Goal: Task Accomplishment & Management: Manage account settings

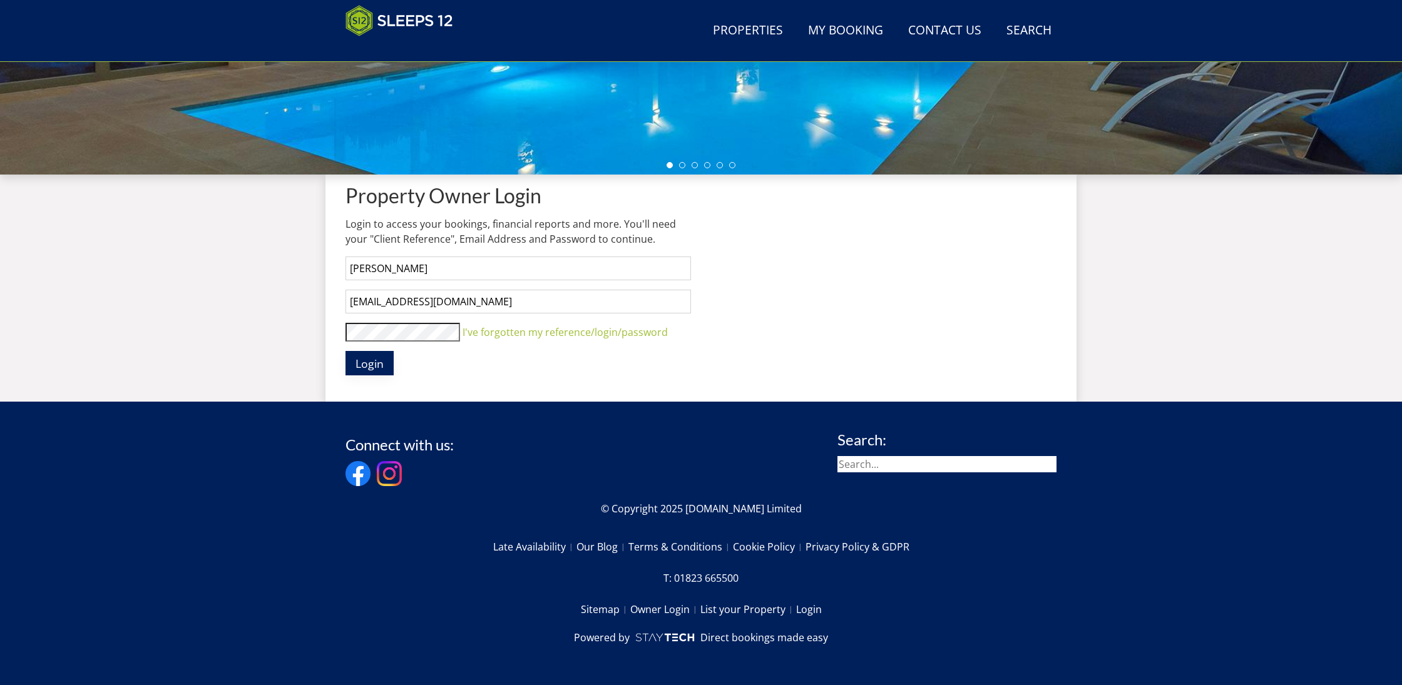
click at [375, 360] on span "Login" at bounding box center [369, 363] width 28 height 15
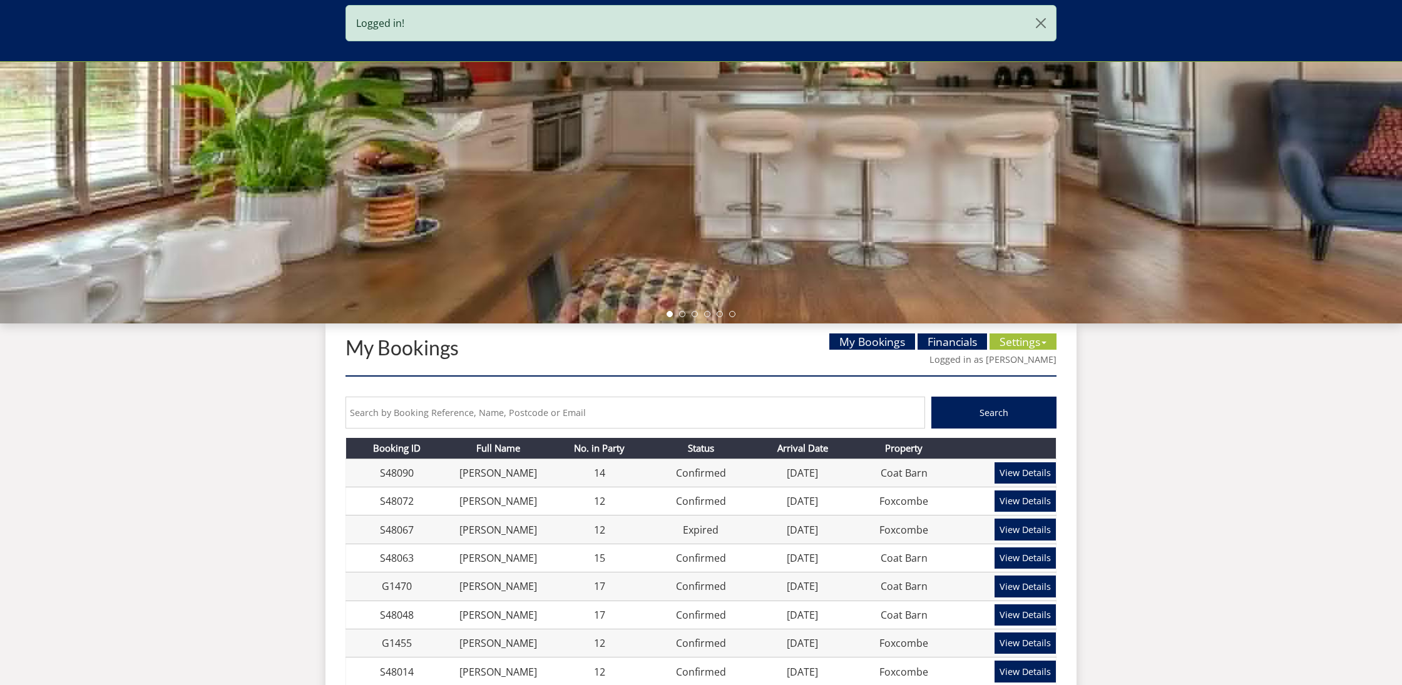
scroll to position [263, 0]
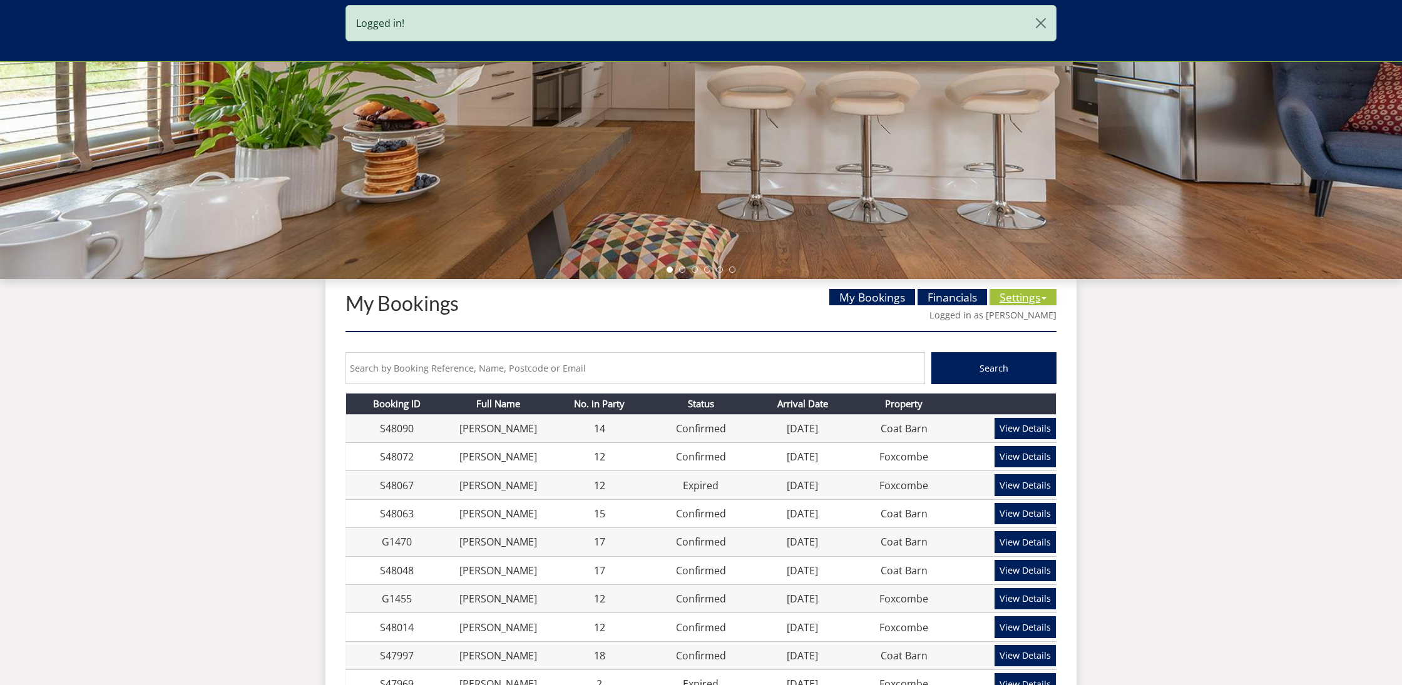
click at [1017, 300] on link "Settings" at bounding box center [1022, 297] width 67 height 16
click at [1016, 320] on link "Availability Calendar" at bounding box center [1044, 322] width 95 height 14
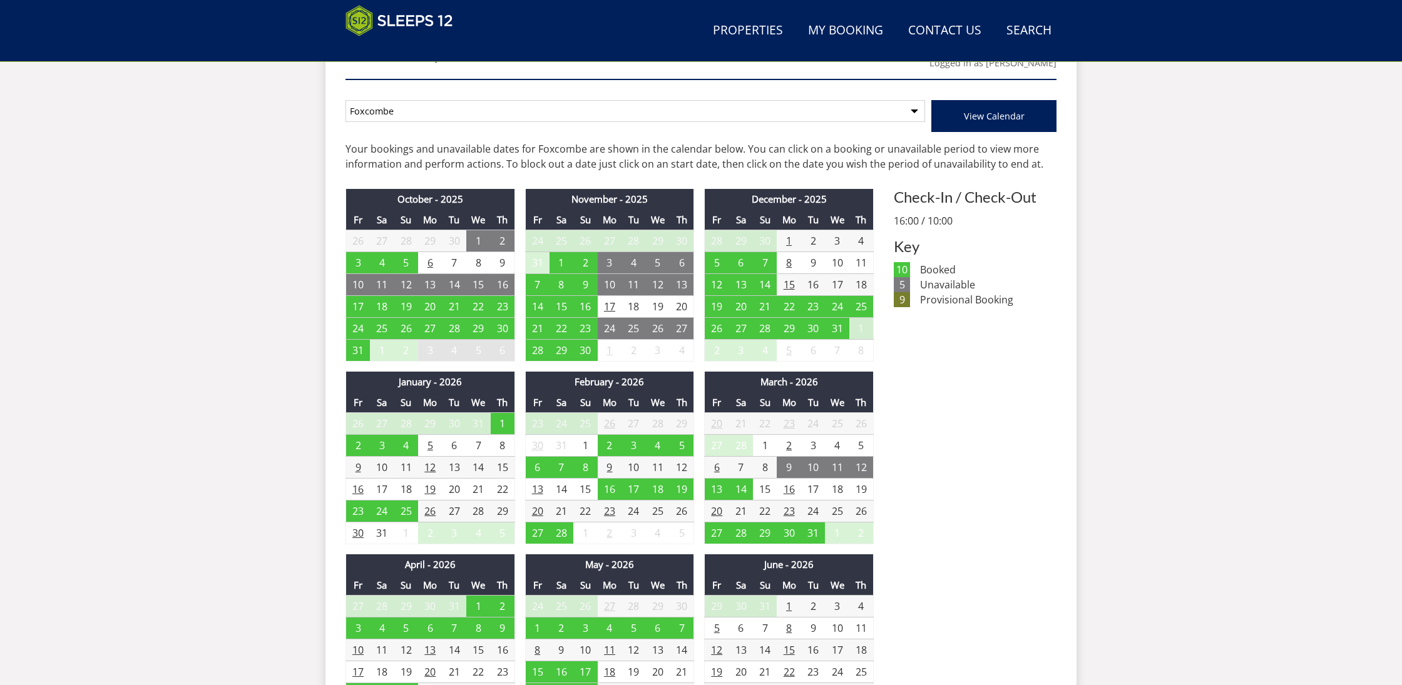
scroll to position [519, 0]
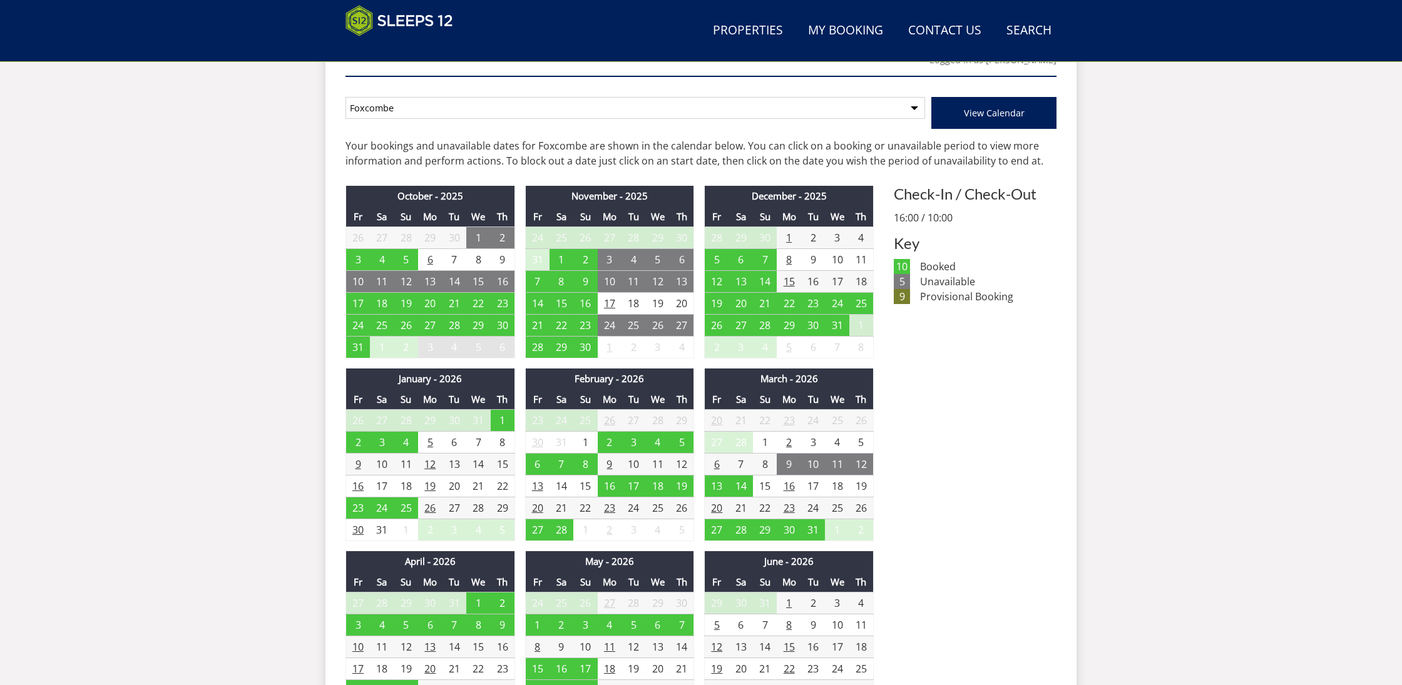
click at [765, 442] on td "1" at bounding box center [765, 443] width 24 height 22
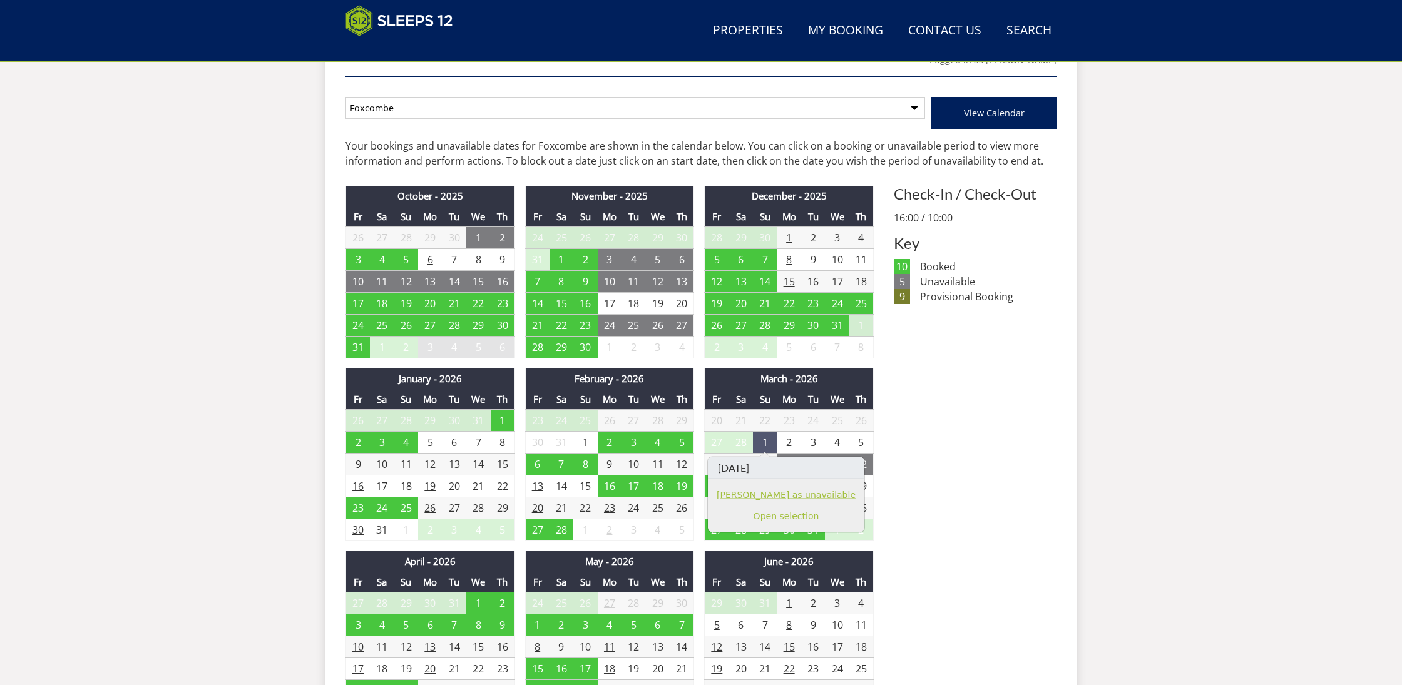
click at [762, 494] on link "[PERSON_NAME] as unavailable" at bounding box center [786, 494] width 139 height 13
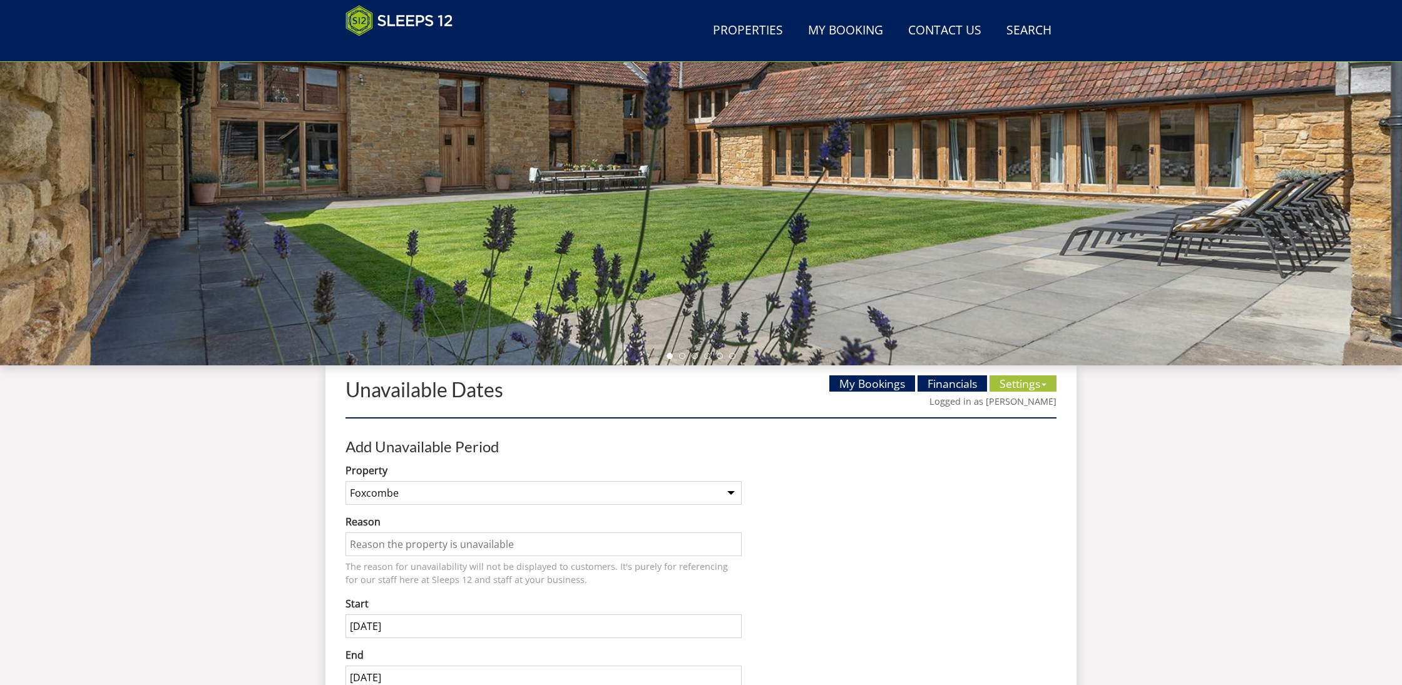
scroll to position [320, 0]
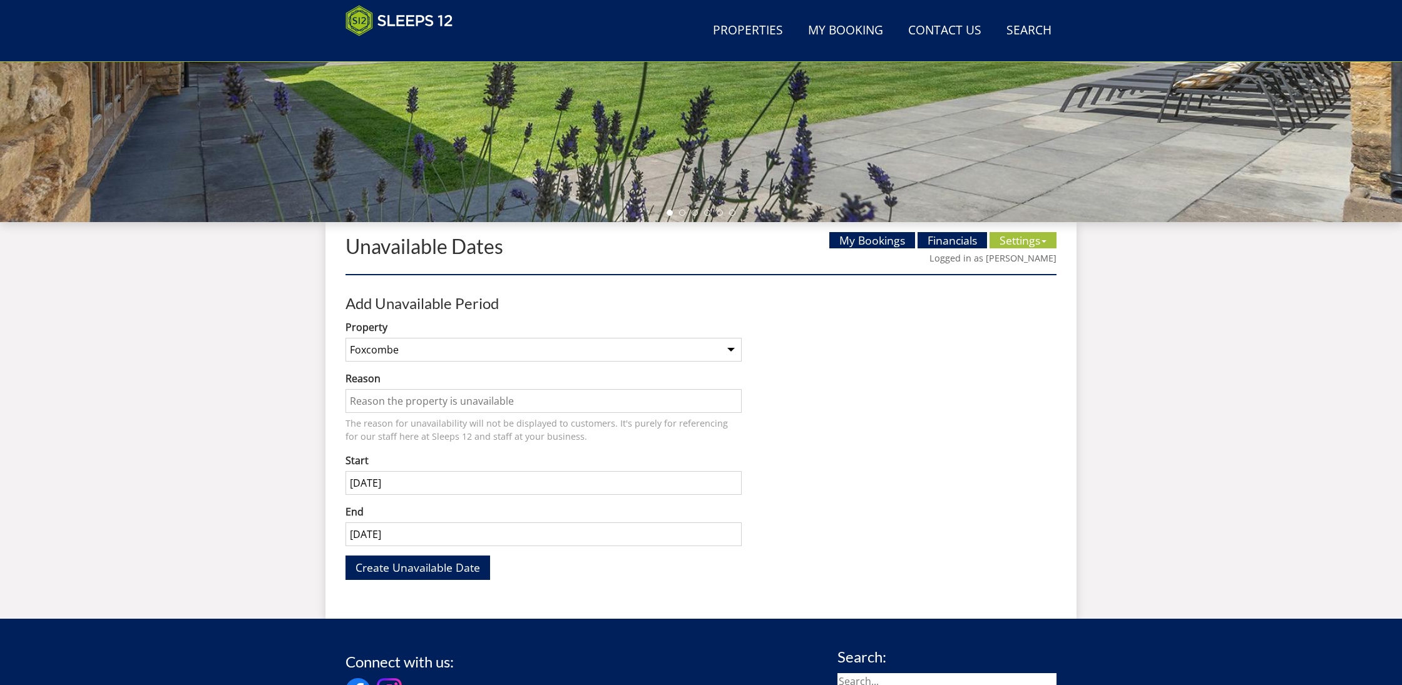
click at [392, 402] on input "Reason" at bounding box center [543, 401] width 396 height 24
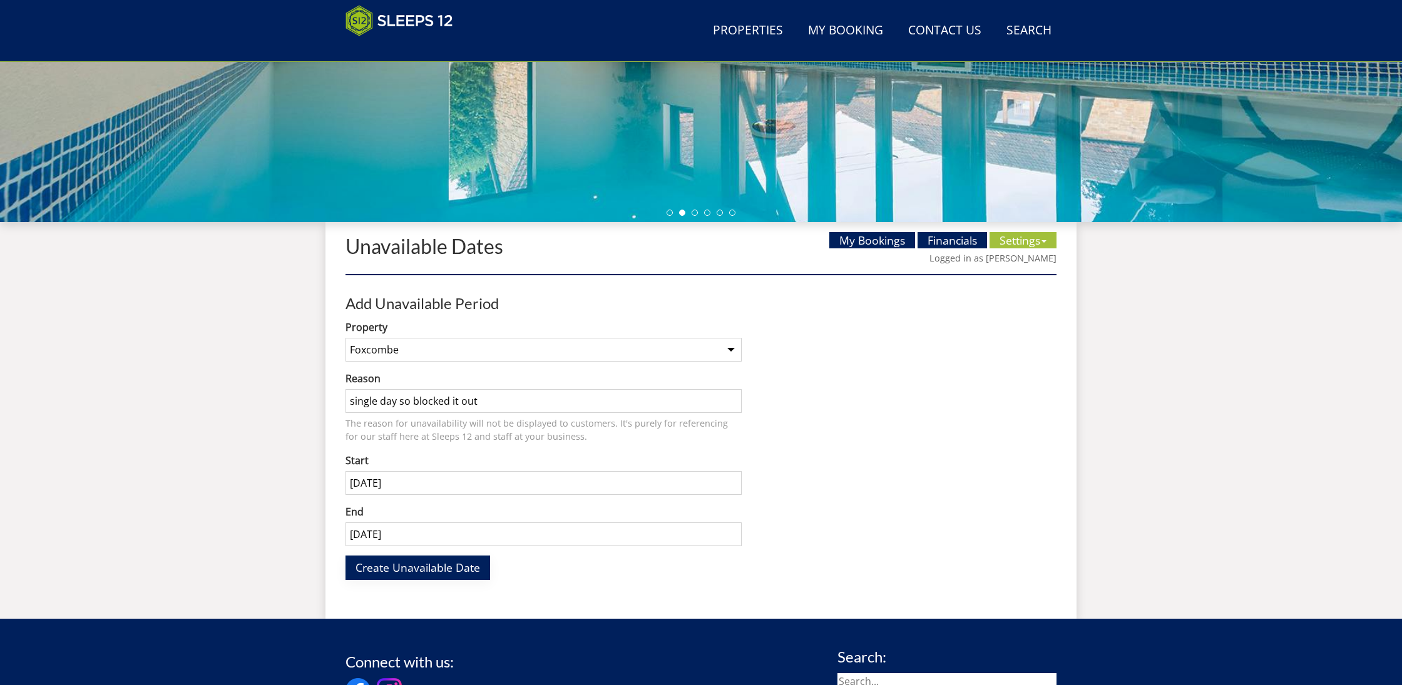
type input "single day so blocked it out"
click at [420, 566] on span "Create Unavailable Date" at bounding box center [417, 567] width 125 height 15
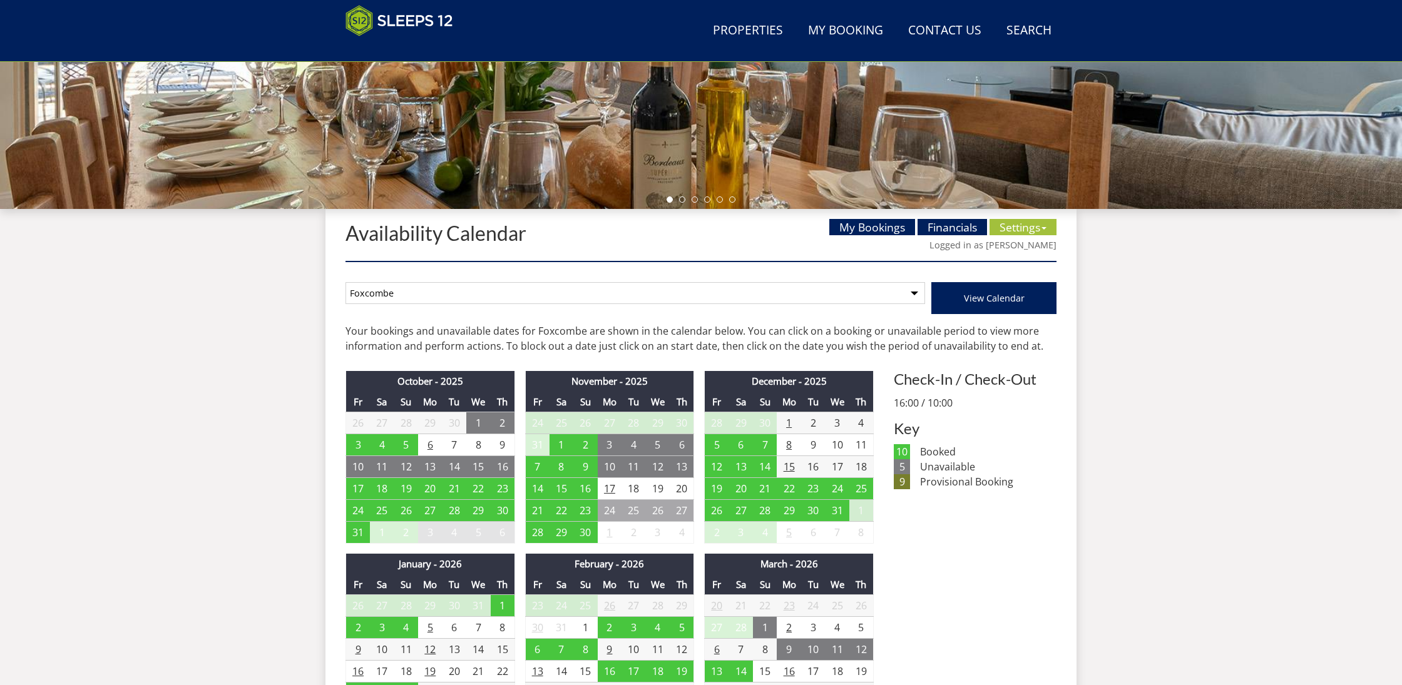
scroll to position [302, 0]
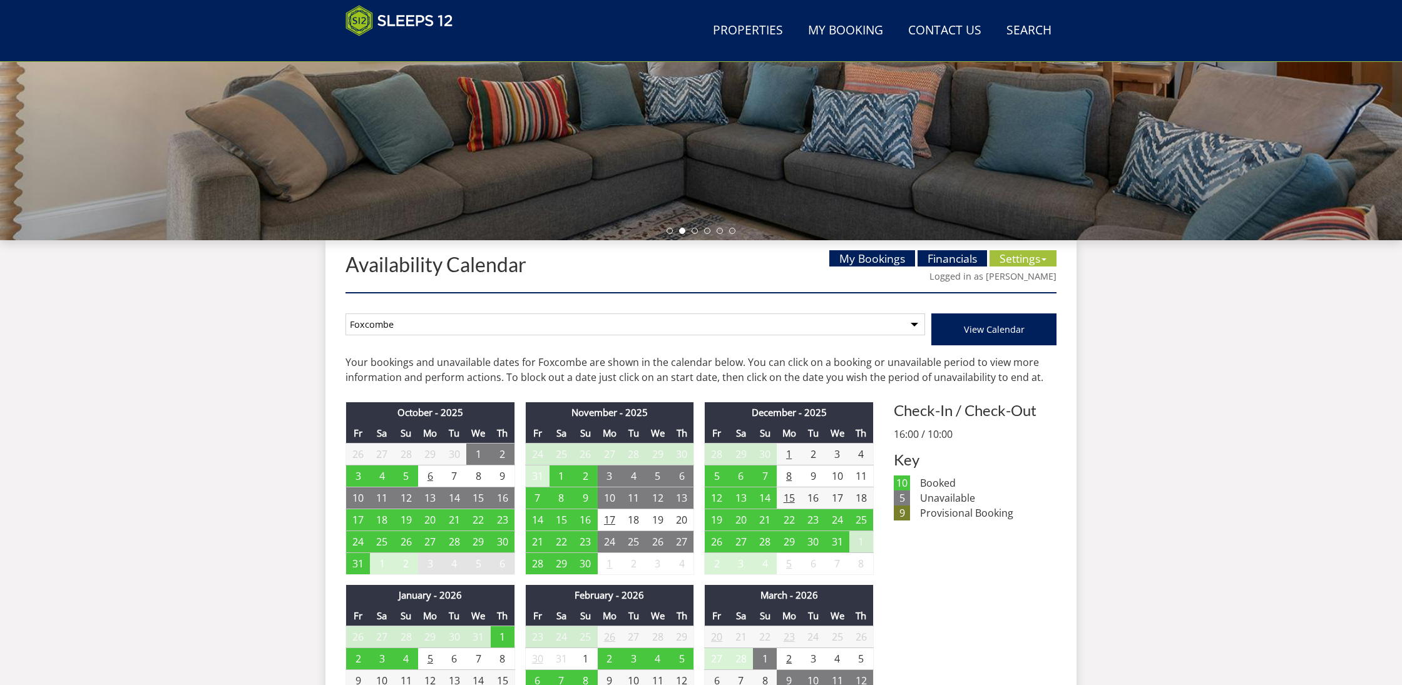
select select "261"
click at [999, 330] on span "View Calendar" at bounding box center [994, 330] width 61 height 12
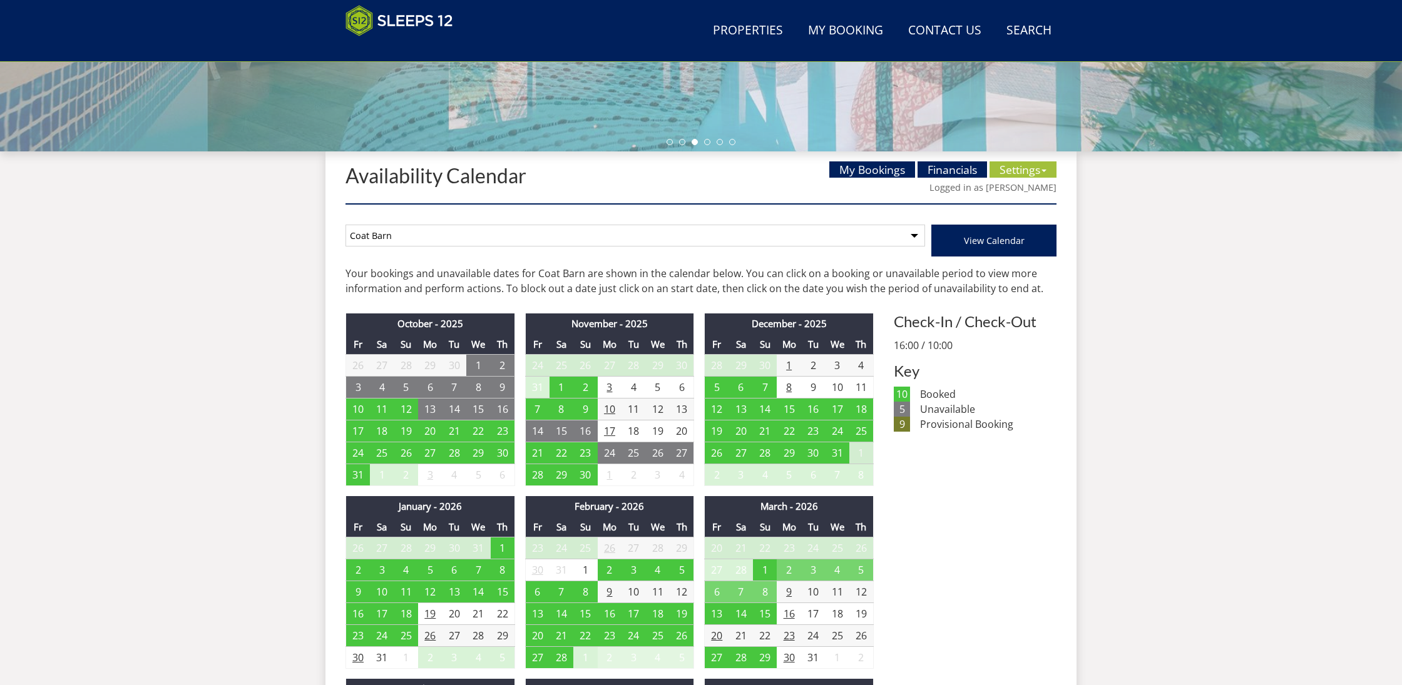
scroll to position [392, 0]
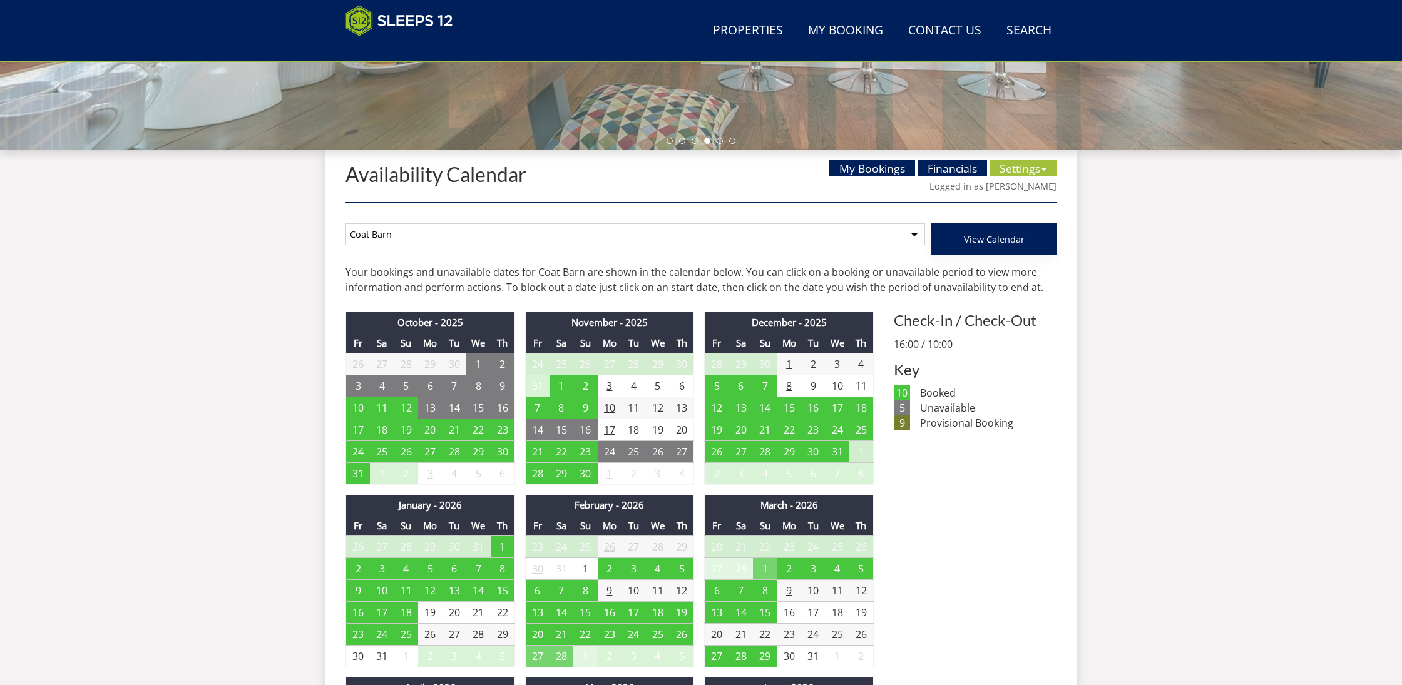
click at [982, 240] on span "View Calendar" at bounding box center [994, 239] width 61 height 12
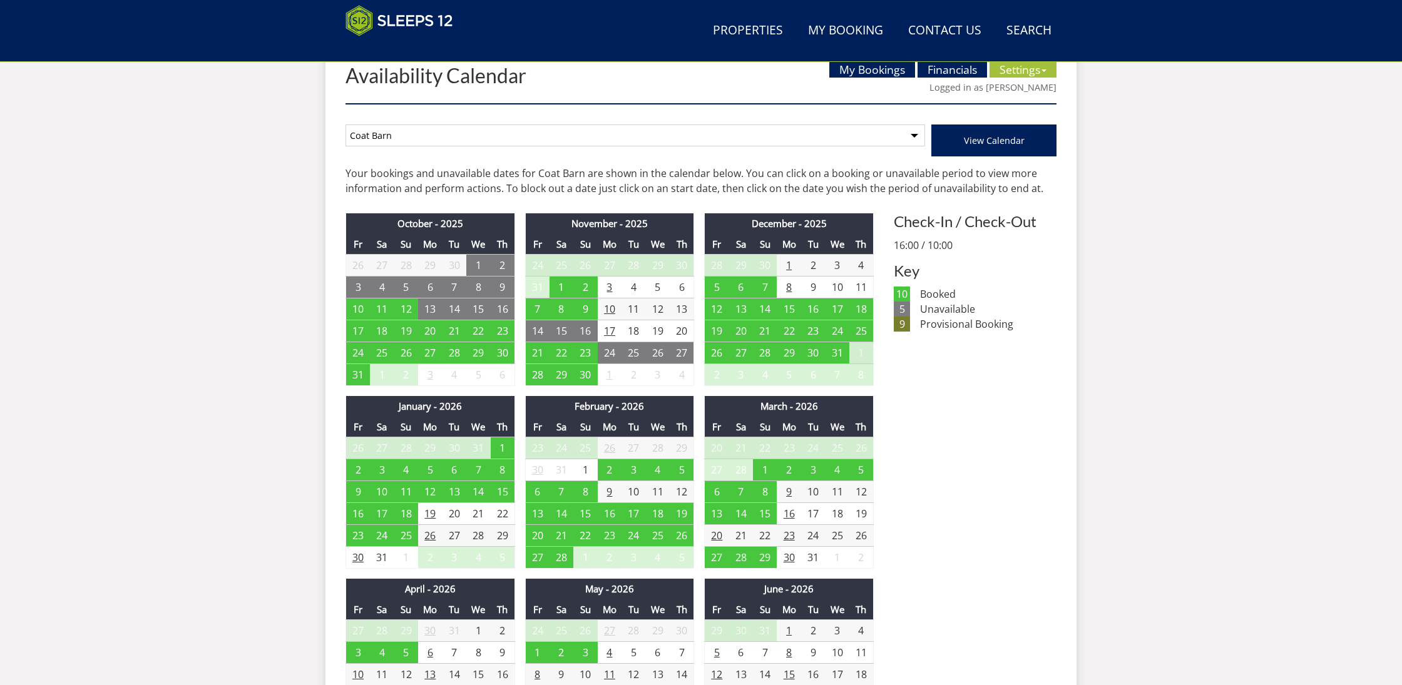
scroll to position [492, 0]
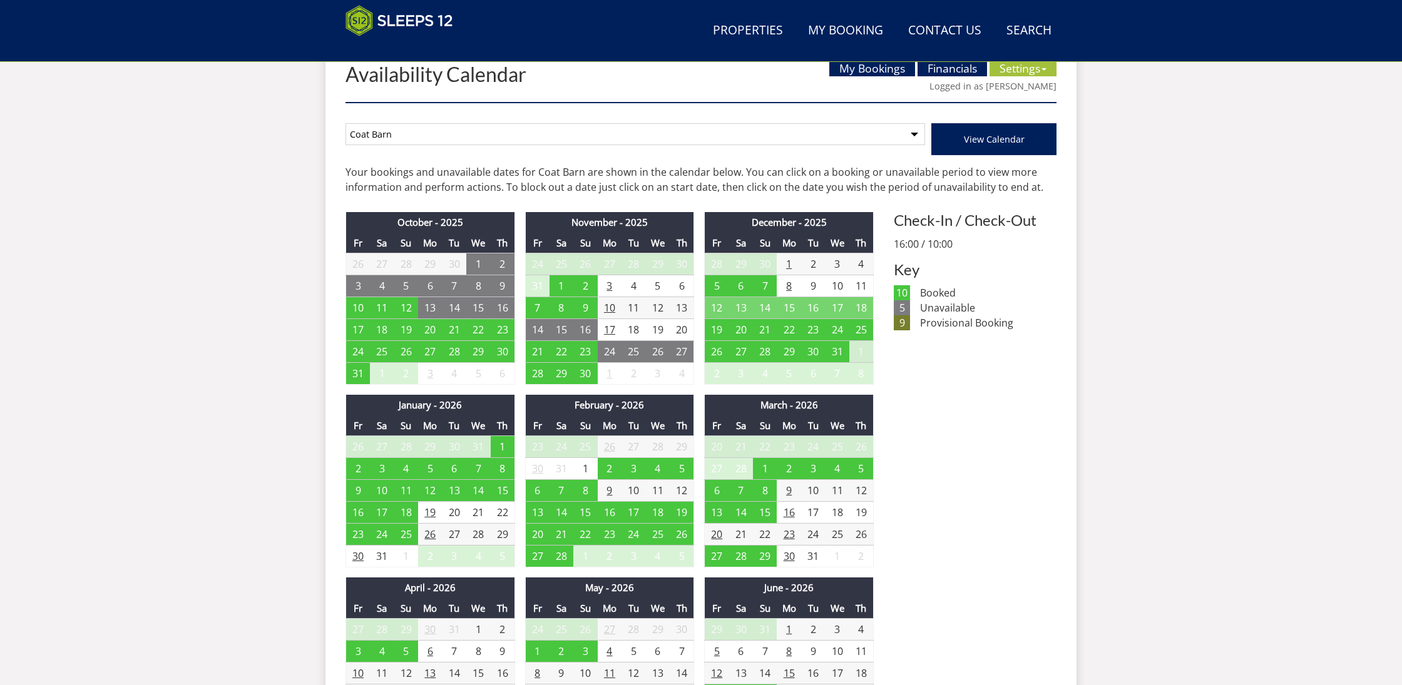
click at [718, 308] on td "12" at bounding box center [717, 308] width 24 height 22
click at [726, 364] on link "View Booking" at bounding box center [719, 360] width 66 height 13
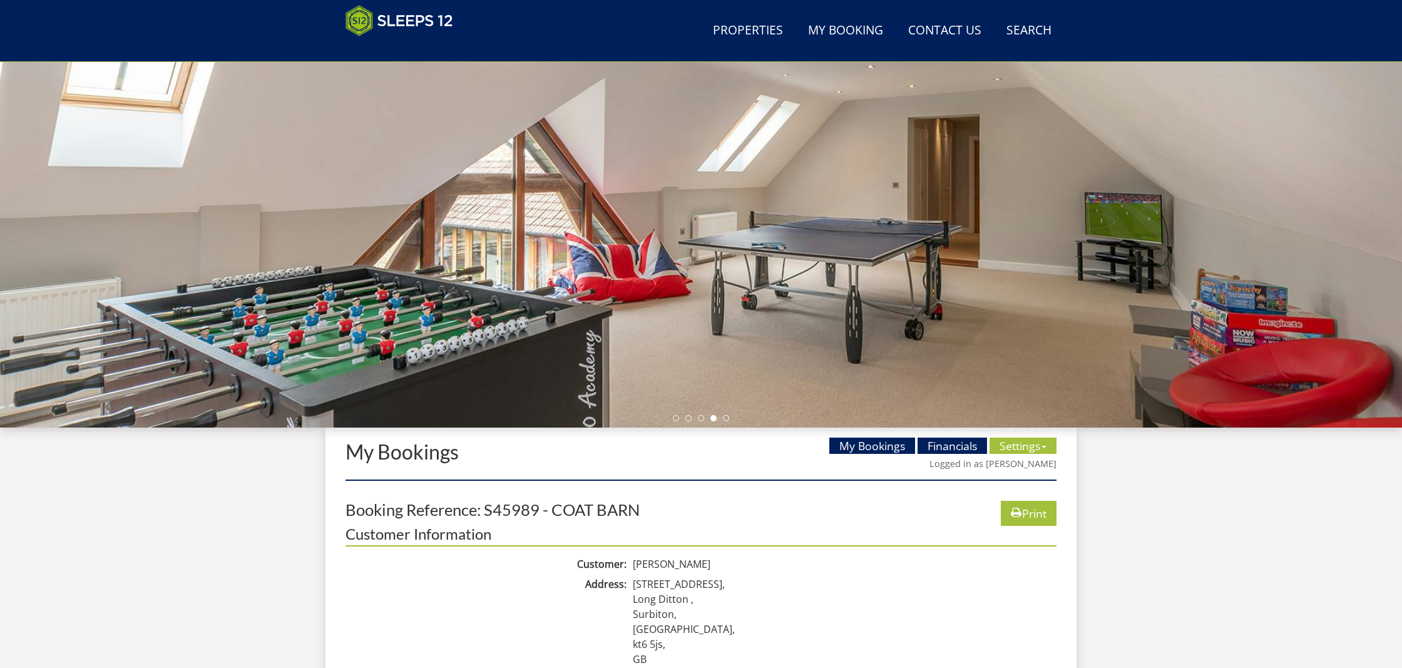
scroll to position [459, 0]
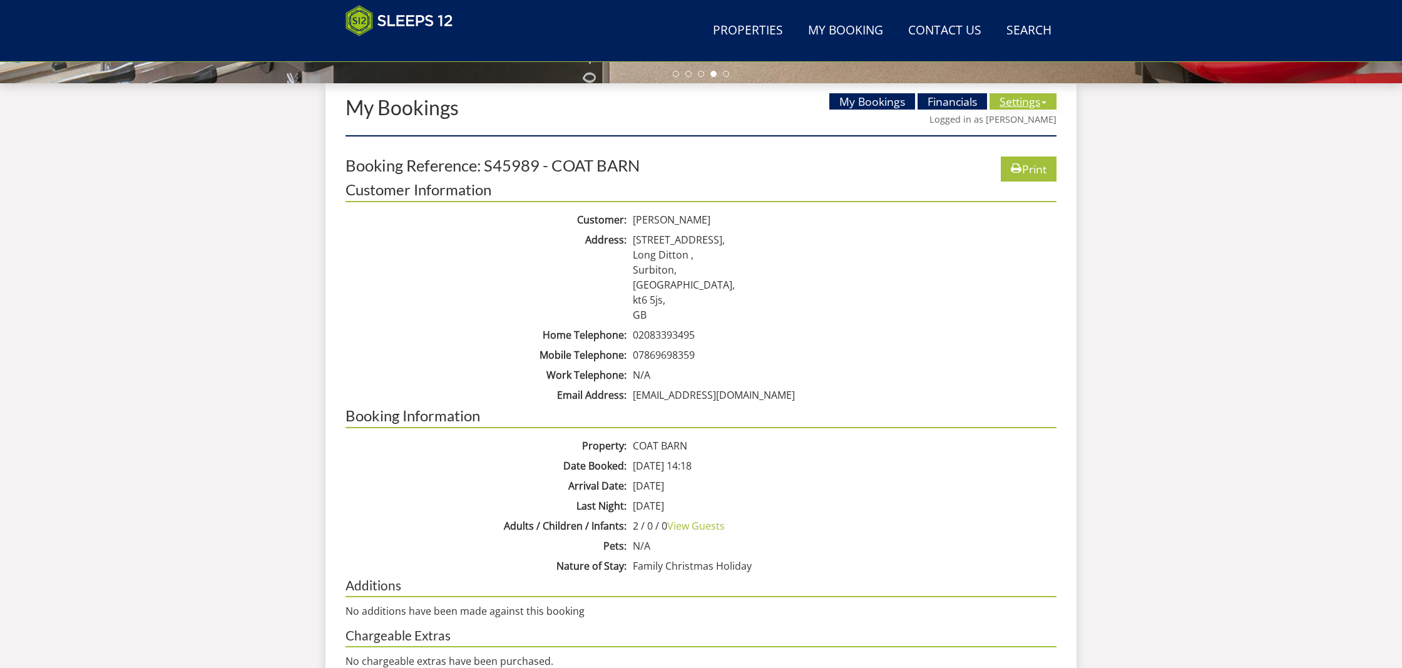
click at [1004, 106] on link "Settings" at bounding box center [1022, 101] width 67 height 16
click at [1014, 127] on link "Availability Calendar" at bounding box center [1044, 127] width 95 height 14
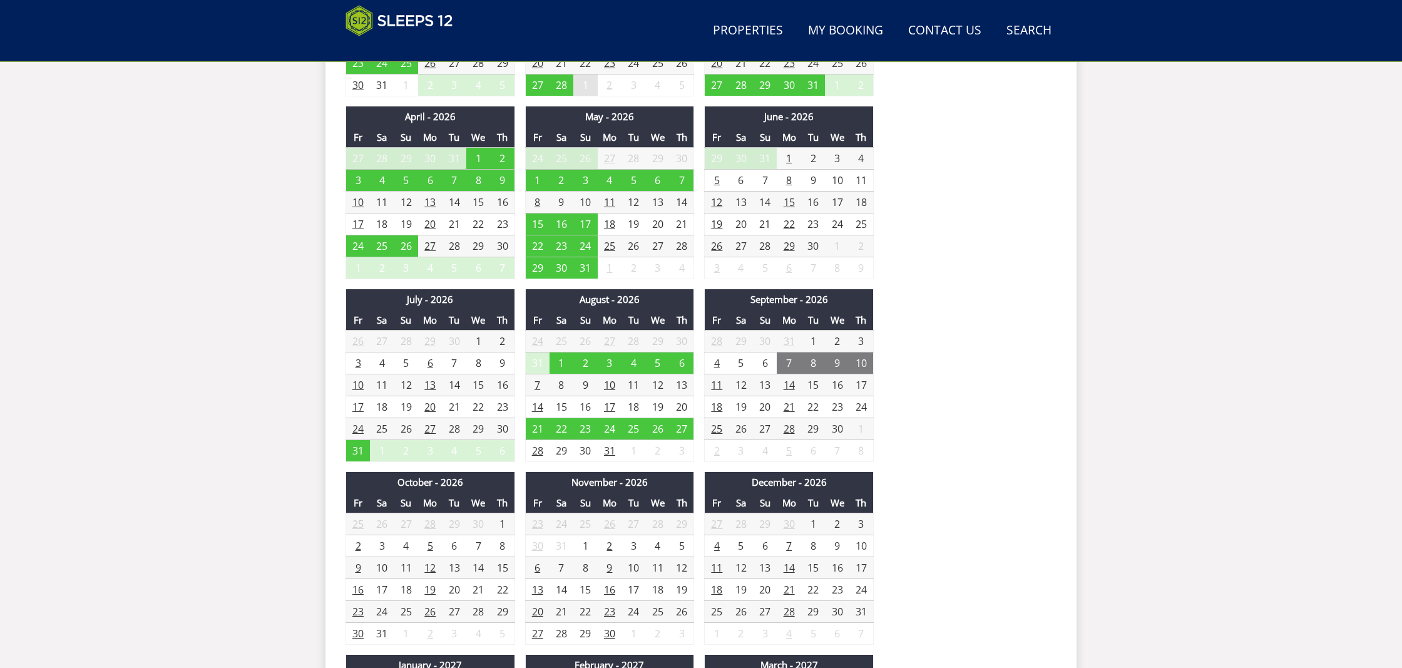
scroll to position [962, 0]
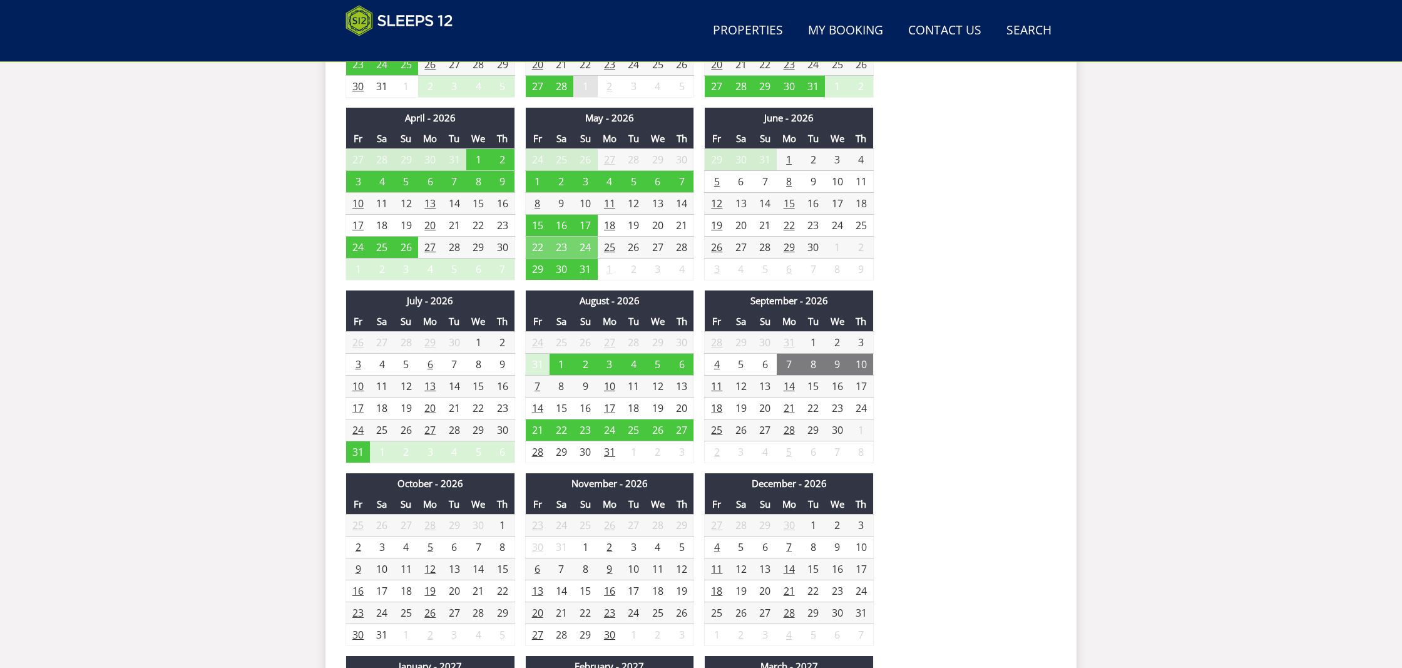
click at [535, 244] on td "22" at bounding box center [537, 248] width 24 height 22
click at [541, 299] on link "View Booking" at bounding box center [540, 298] width 66 height 13
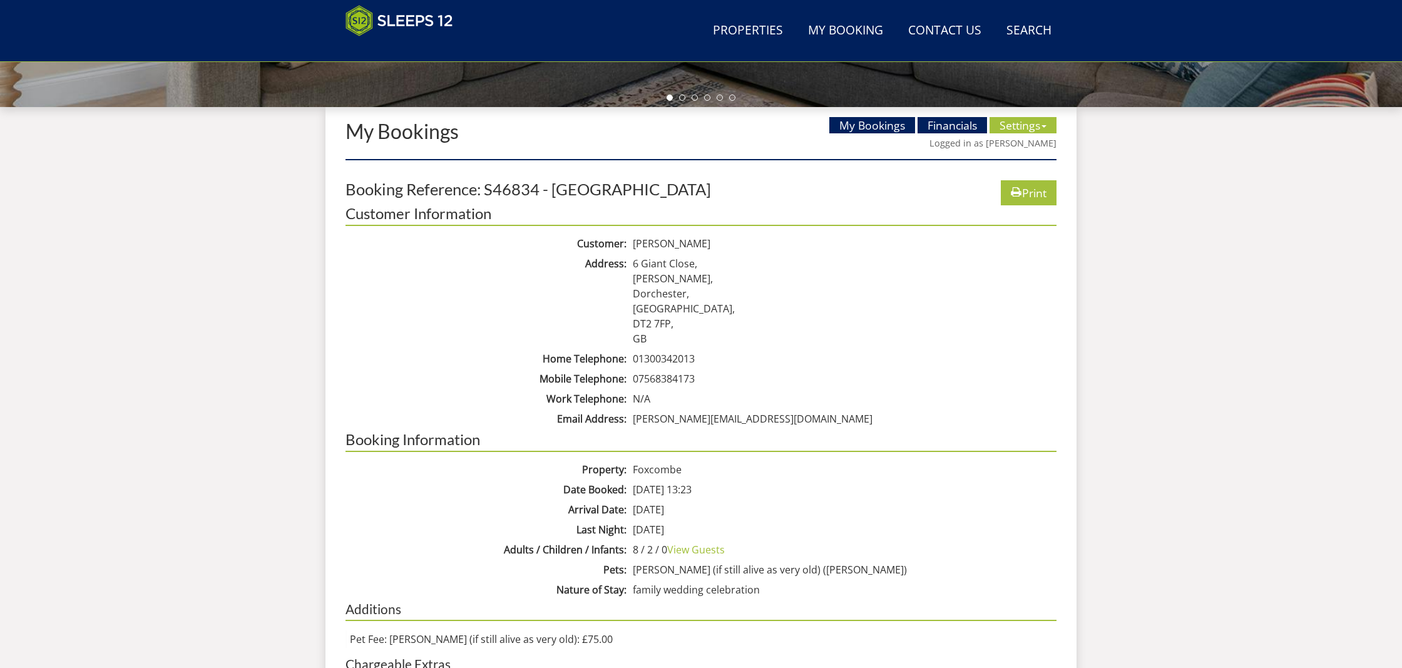
scroll to position [437, 0]
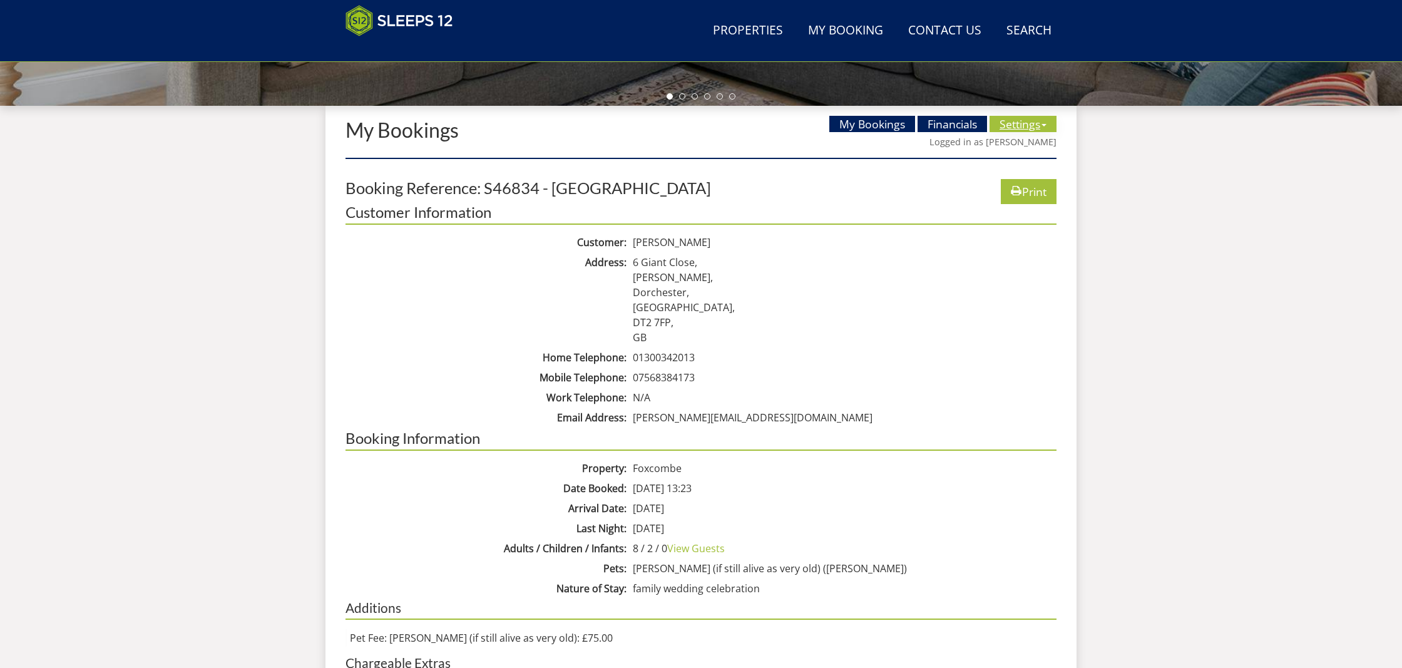
click at [1018, 126] on link "Settings" at bounding box center [1022, 124] width 67 height 16
click at [1014, 149] on link "Availability Calendar" at bounding box center [1044, 149] width 95 height 14
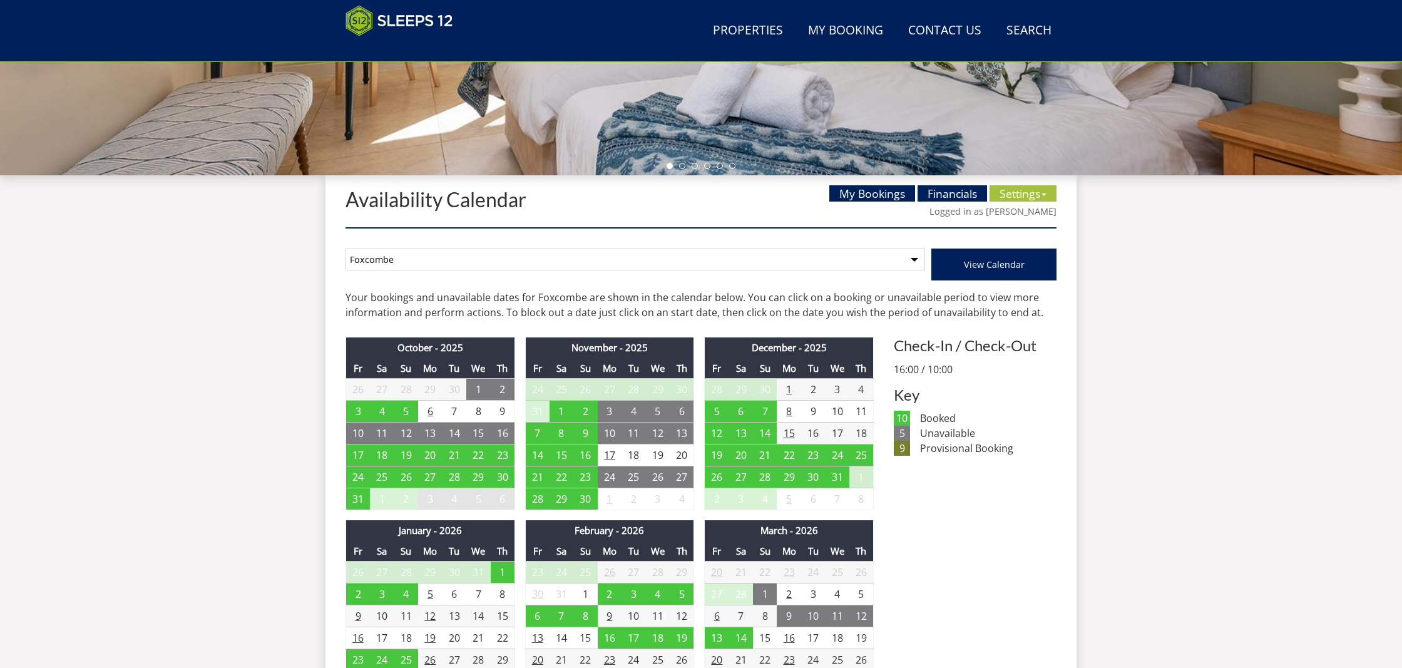
scroll to position [371, 0]
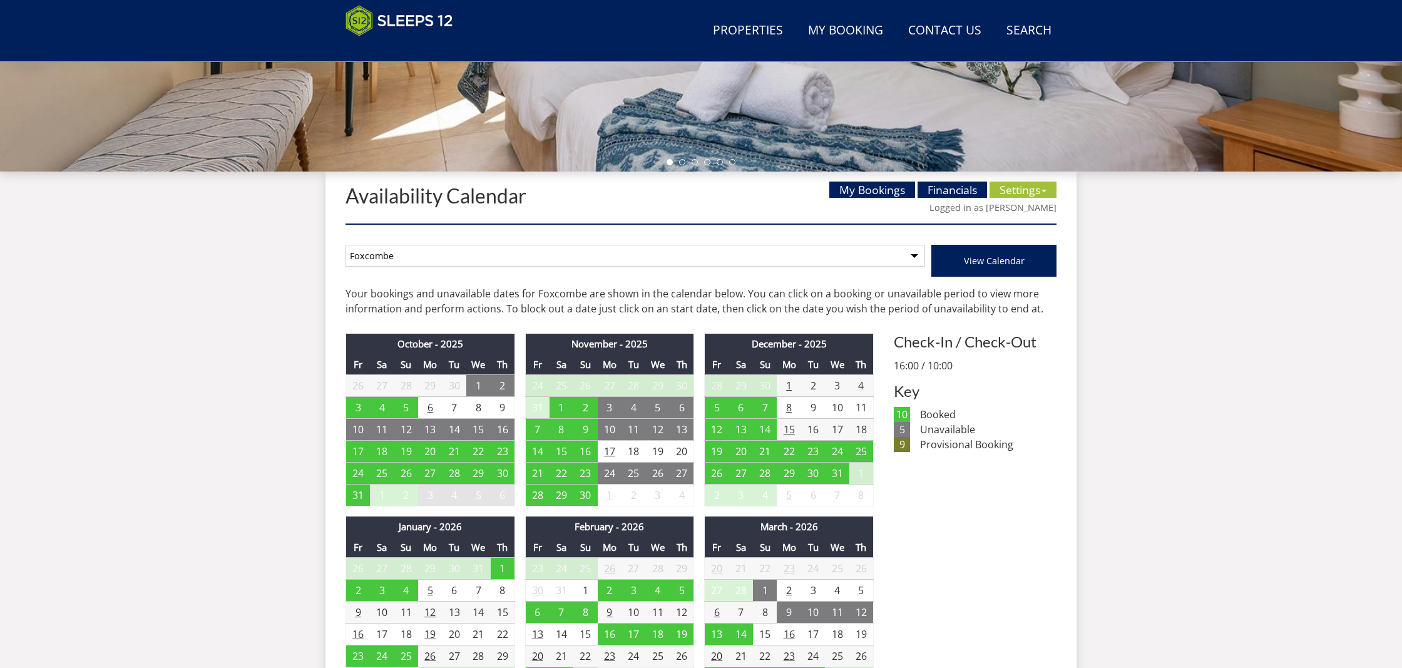
select select "261"
click at [987, 258] on span "View Calendar" at bounding box center [994, 261] width 61 height 12
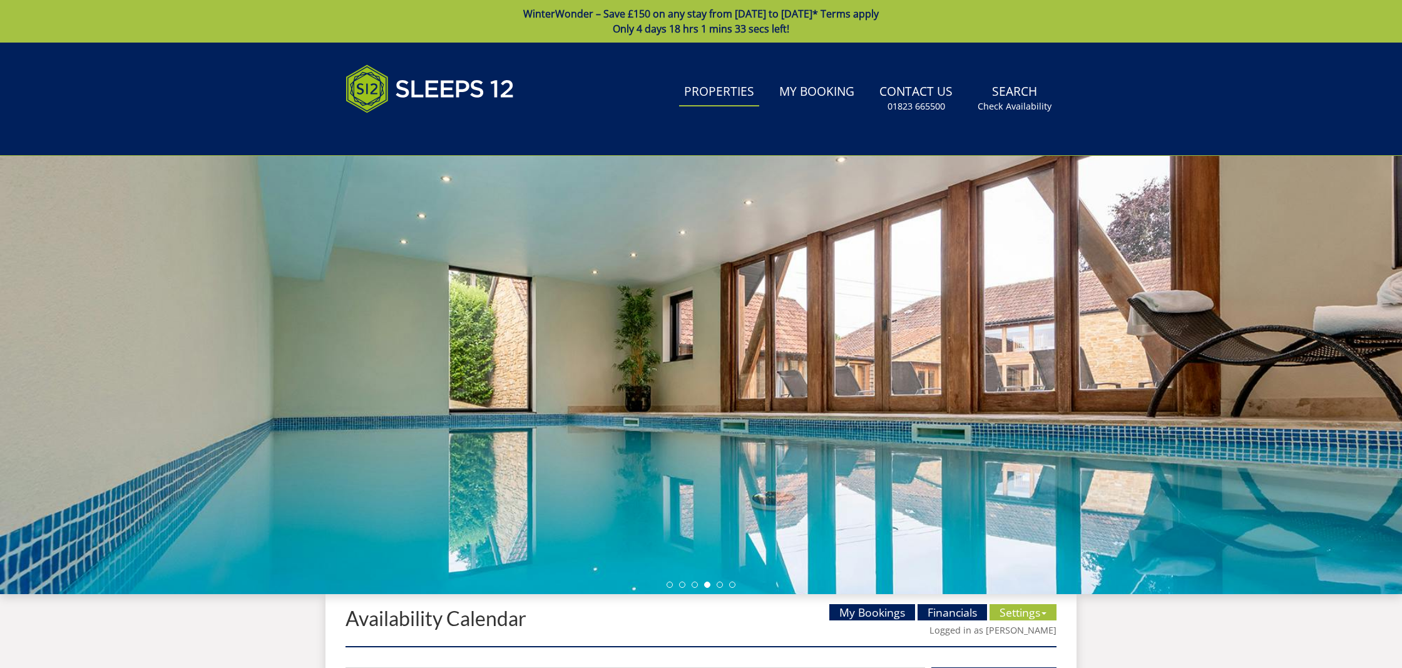
click at [712, 91] on link "Properties" at bounding box center [719, 92] width 80 height 28
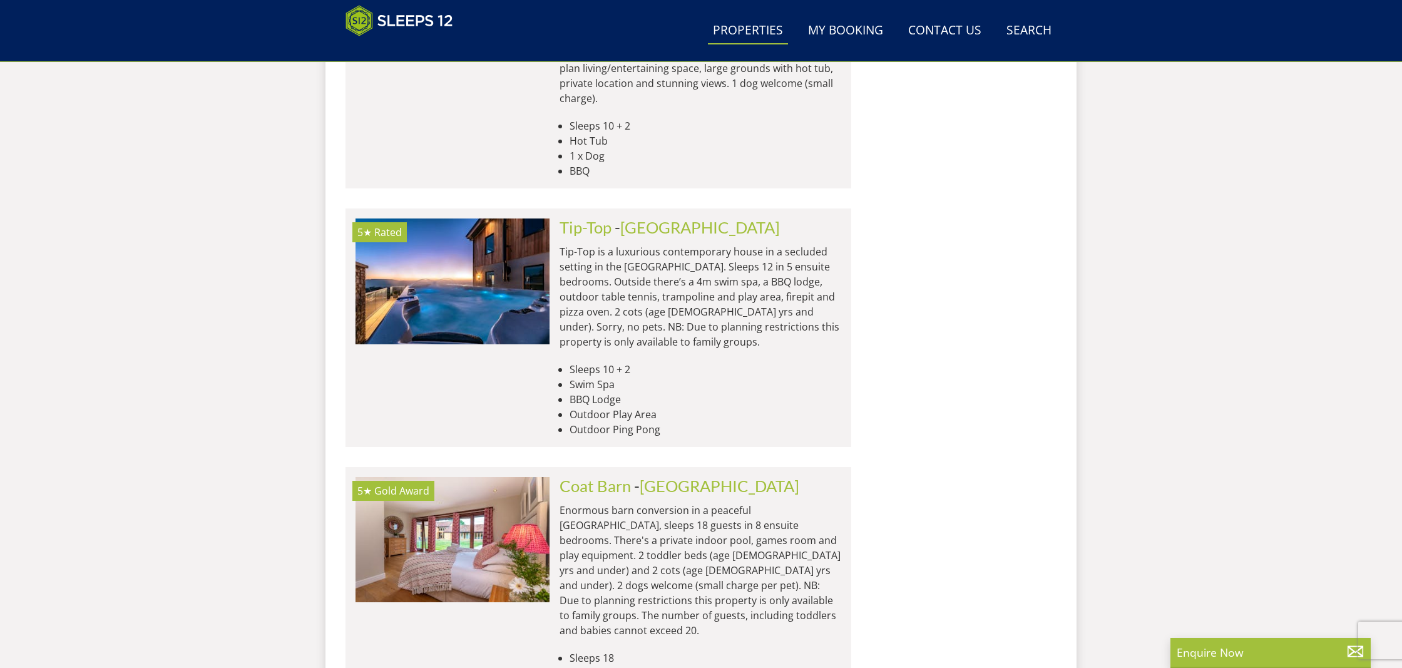
scroll to position [2121, 0]
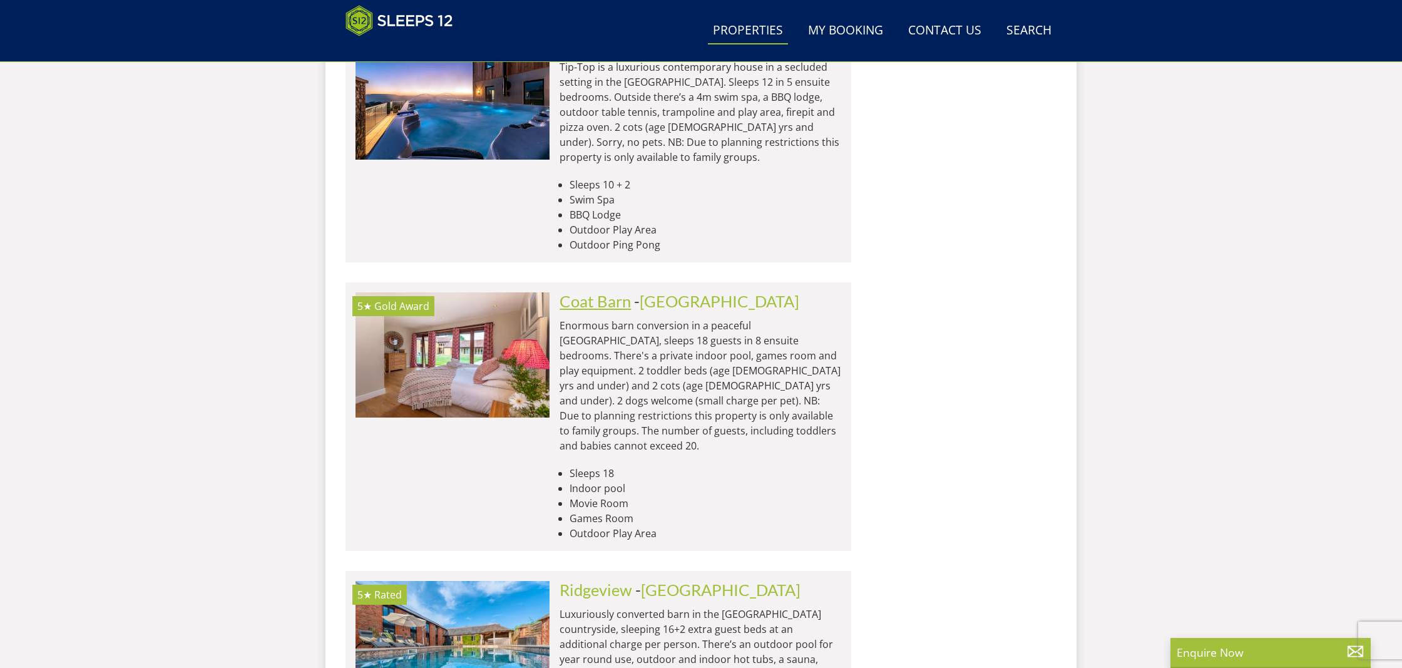
click at [595, 292] on link "Coat Barn" at bounding box center [594, 301] width 71 height 19
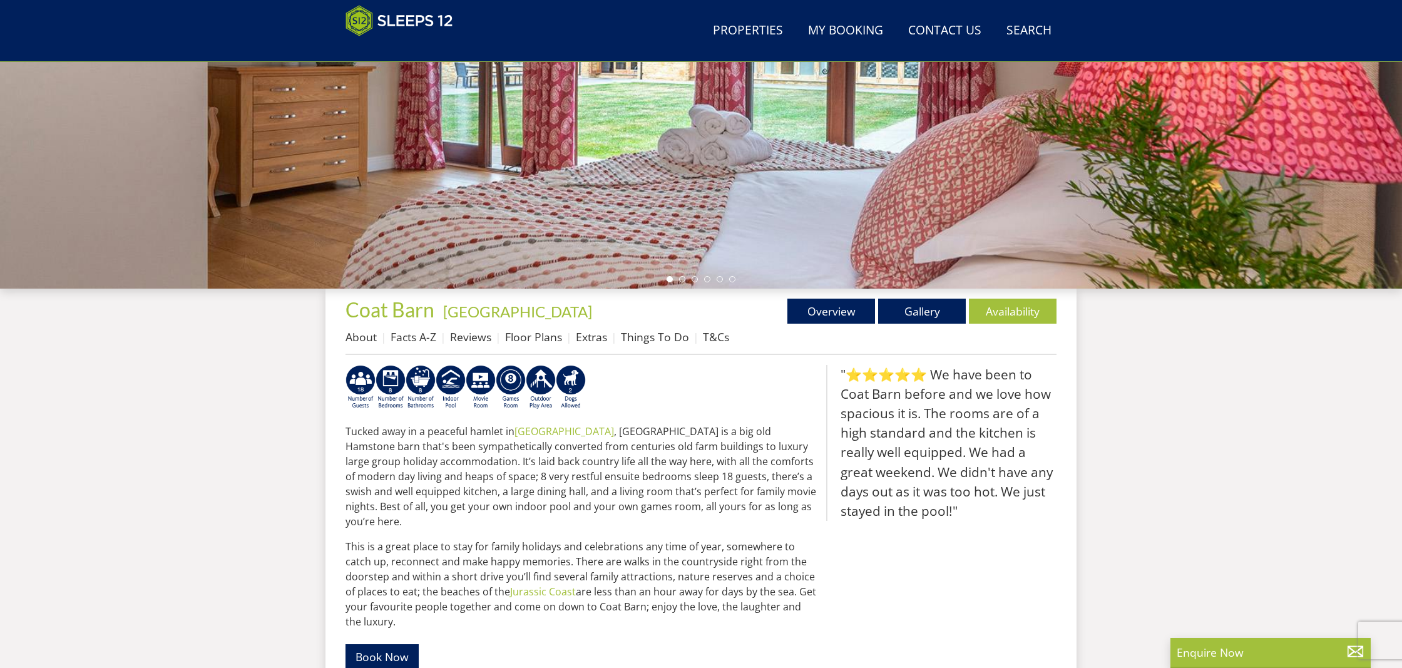
scroll to position [317, 0]
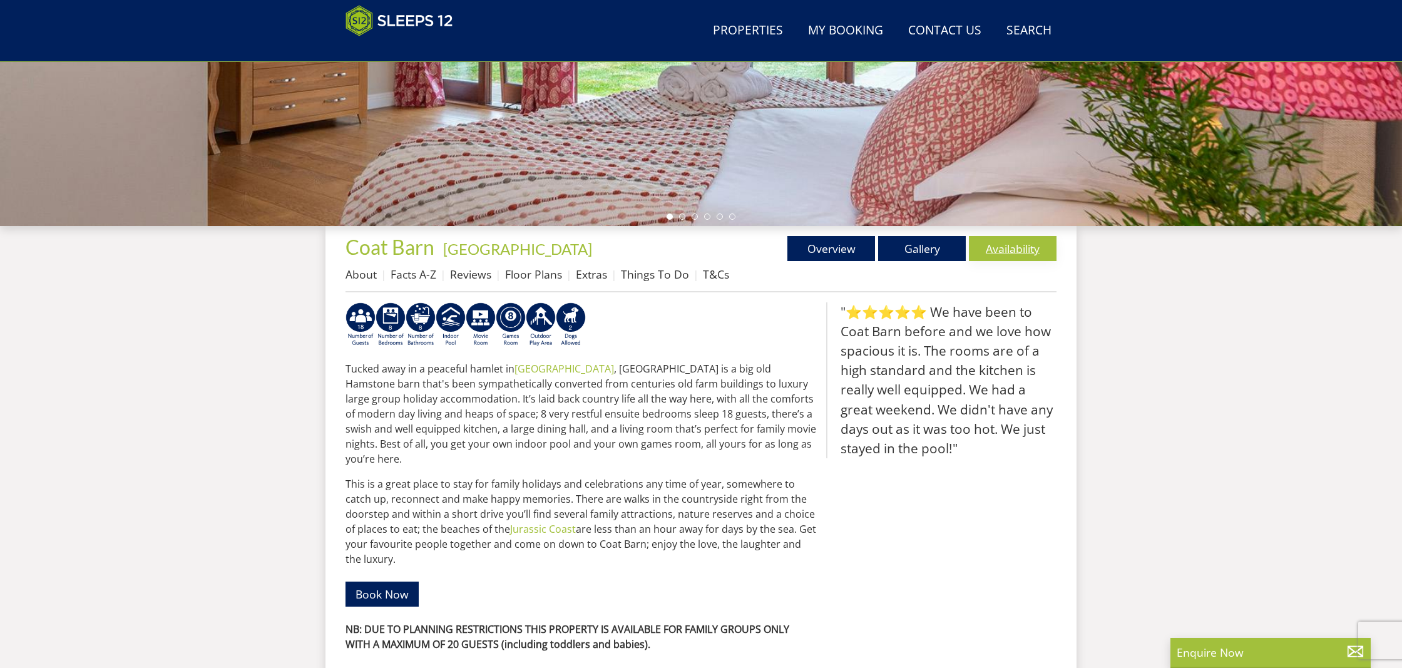
click at [1016, 248] on link "Availability" at bounding box center [1013, 248] width 88 height 25
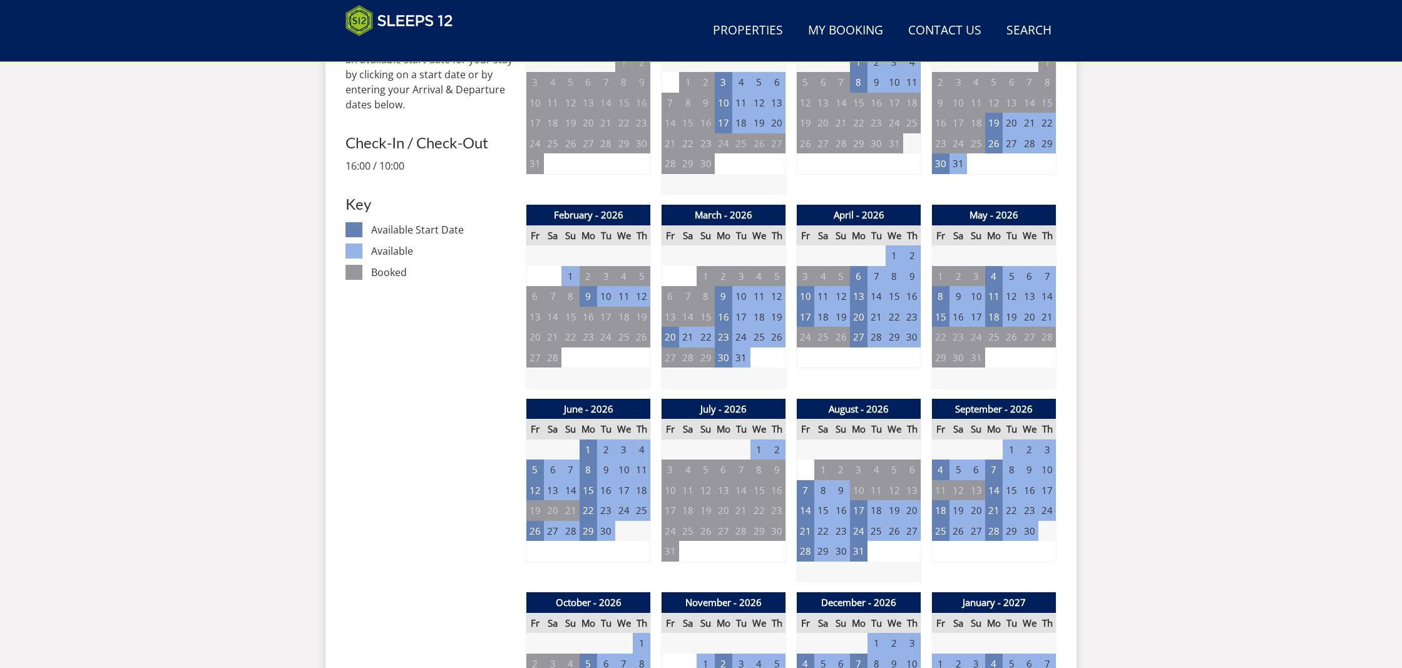
scroll to position [603, 0]
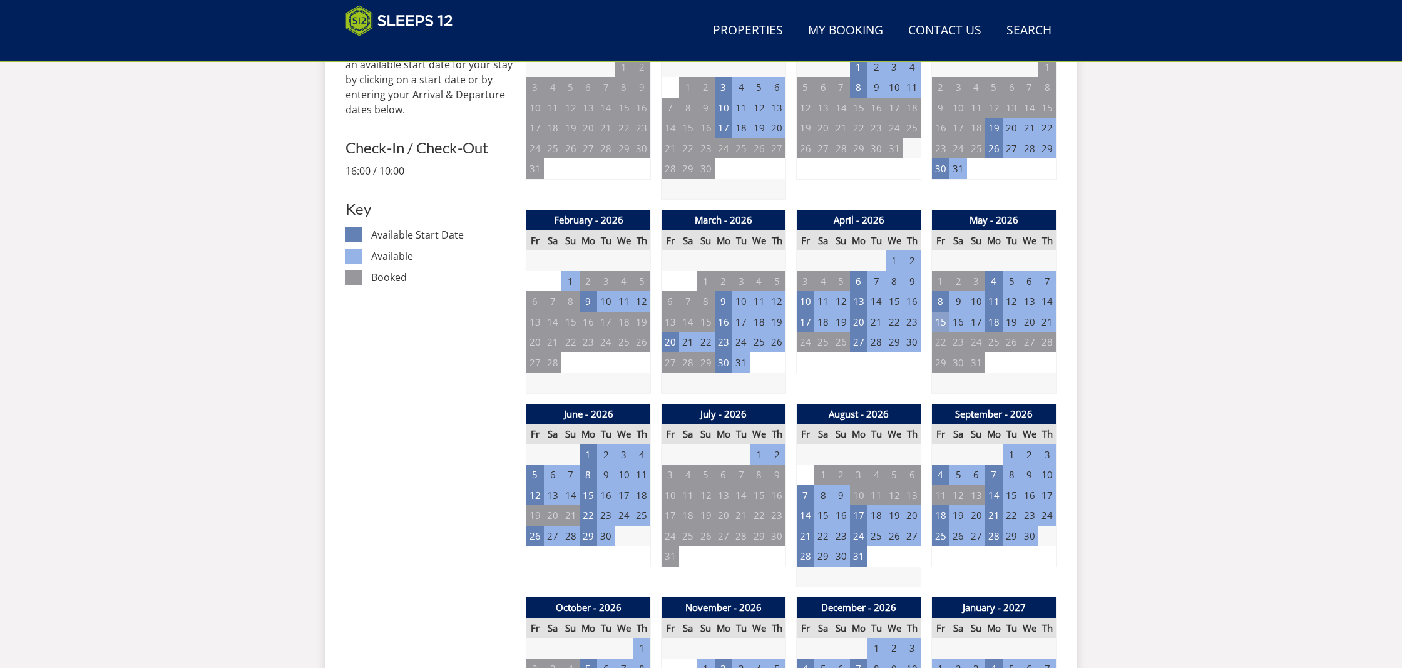
click at [940, 319] on td "15" at bounding box center [941, 322] width 18 height 21
click at [987, 343] on link at bounding box center [988, 343] width 22 height 22
click at [942, 299] on td "8" at bounding box center [941, 301] width 18 height 21
click at [988, 322] on link at bounding box center [988, 323] width 22 height 22
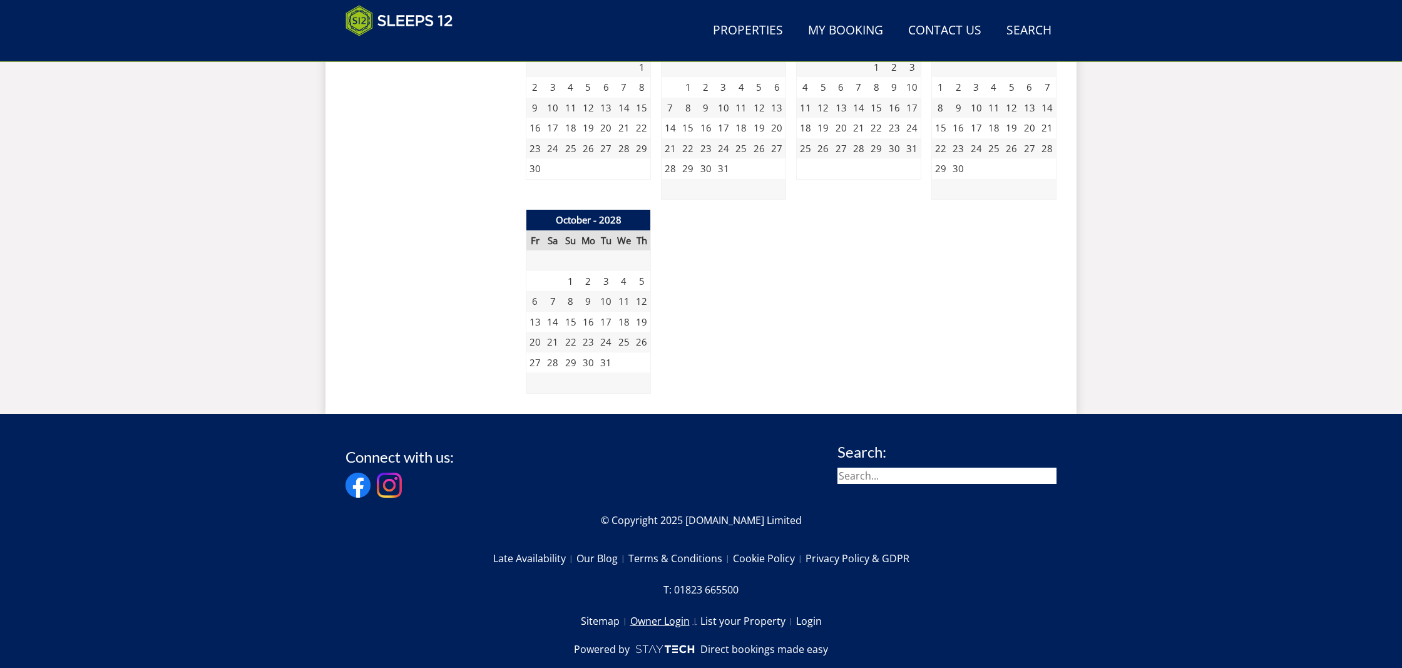
scroll to position [2152, 1]
click at [661, 610] on link "Owner Login" at bounding box center [665, 620] width 70 height 21
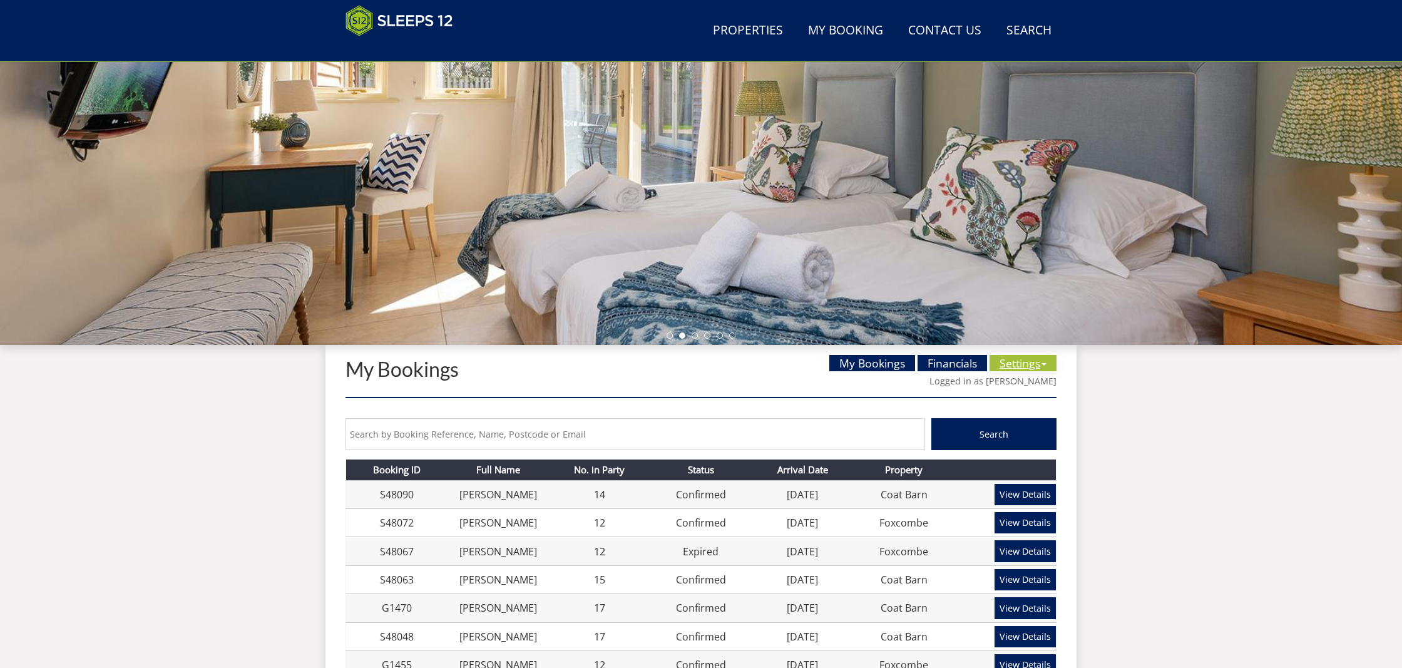
scroll to position [195, 0]
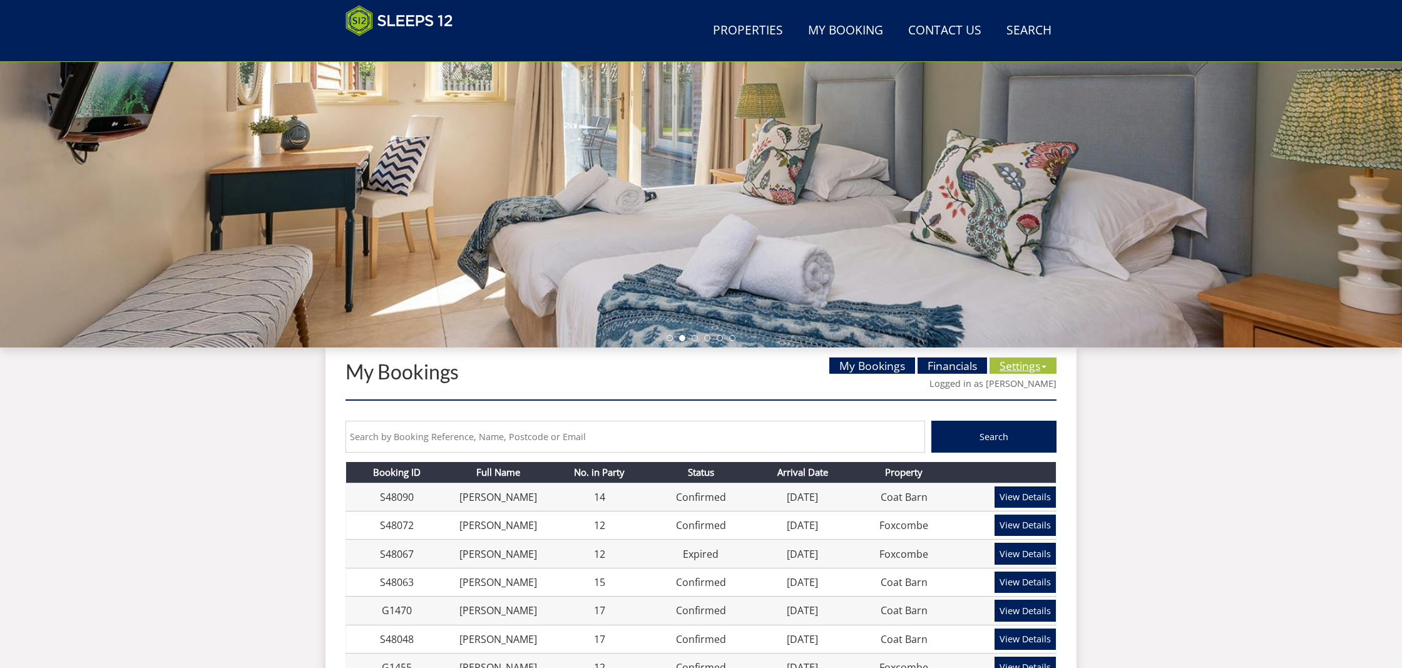
click at [1018, 362] on link "Settings" at bounding box center [1022, 365] width 67 height 16
click at [1023, 394] on link "Availability Calendar" at bounding box center [1044, 391] width 95 height 14
select select "261"
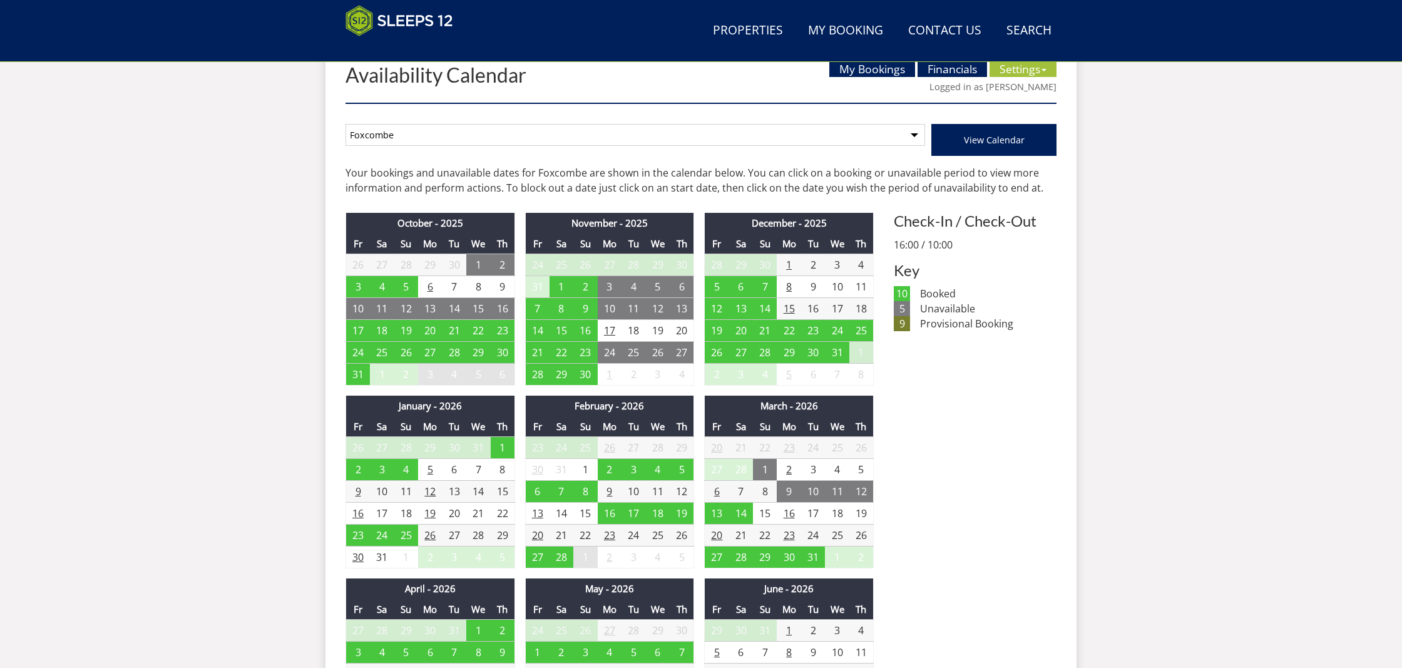
scroll to position [463, 0]
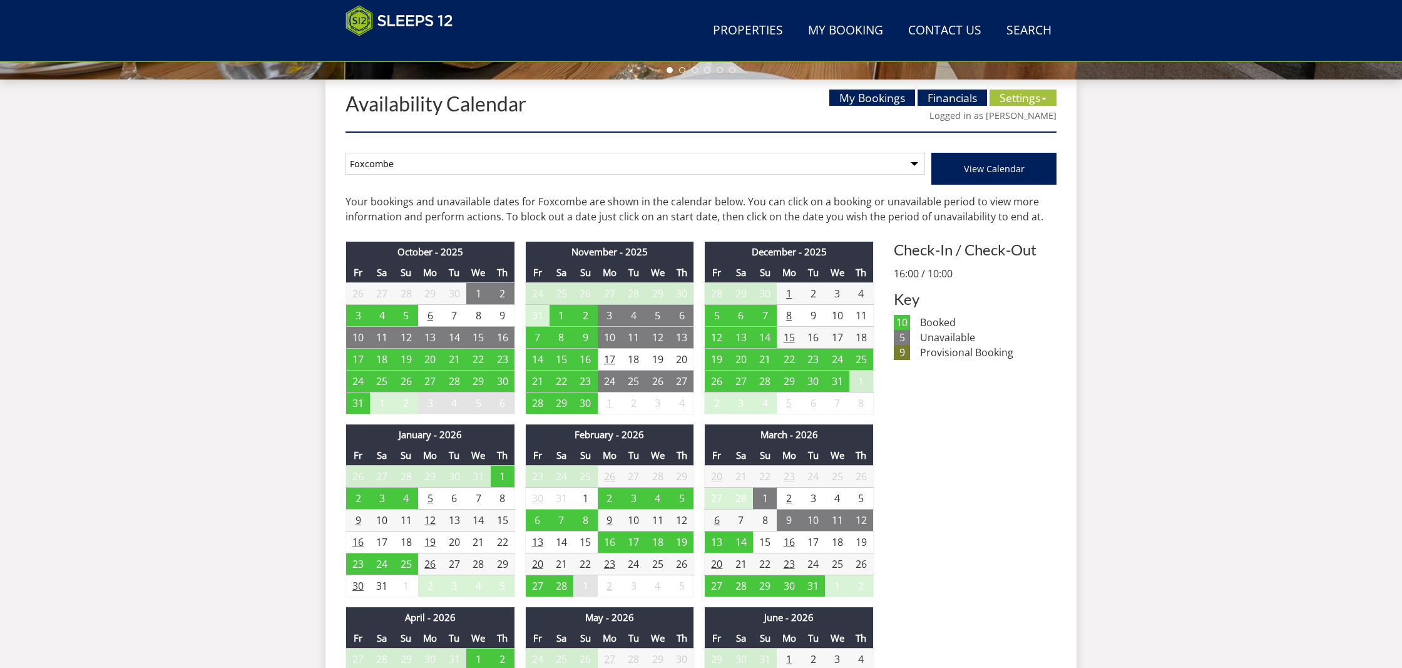
select select "261"
click at [989, 174] on button "View Calendar" at bounding box center [993, 169] width 125 height 32
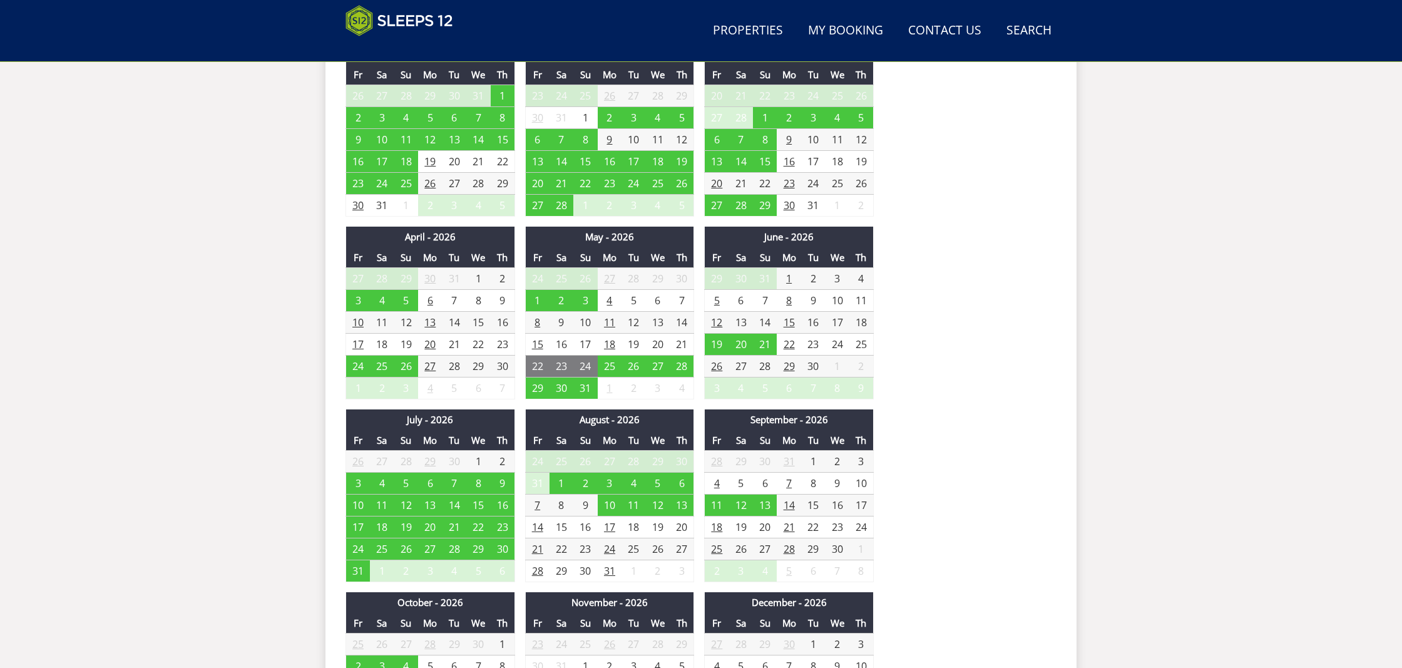
scroll to position [844, 0]
